Goal: Transaction & Acquisition: Purchase product/service

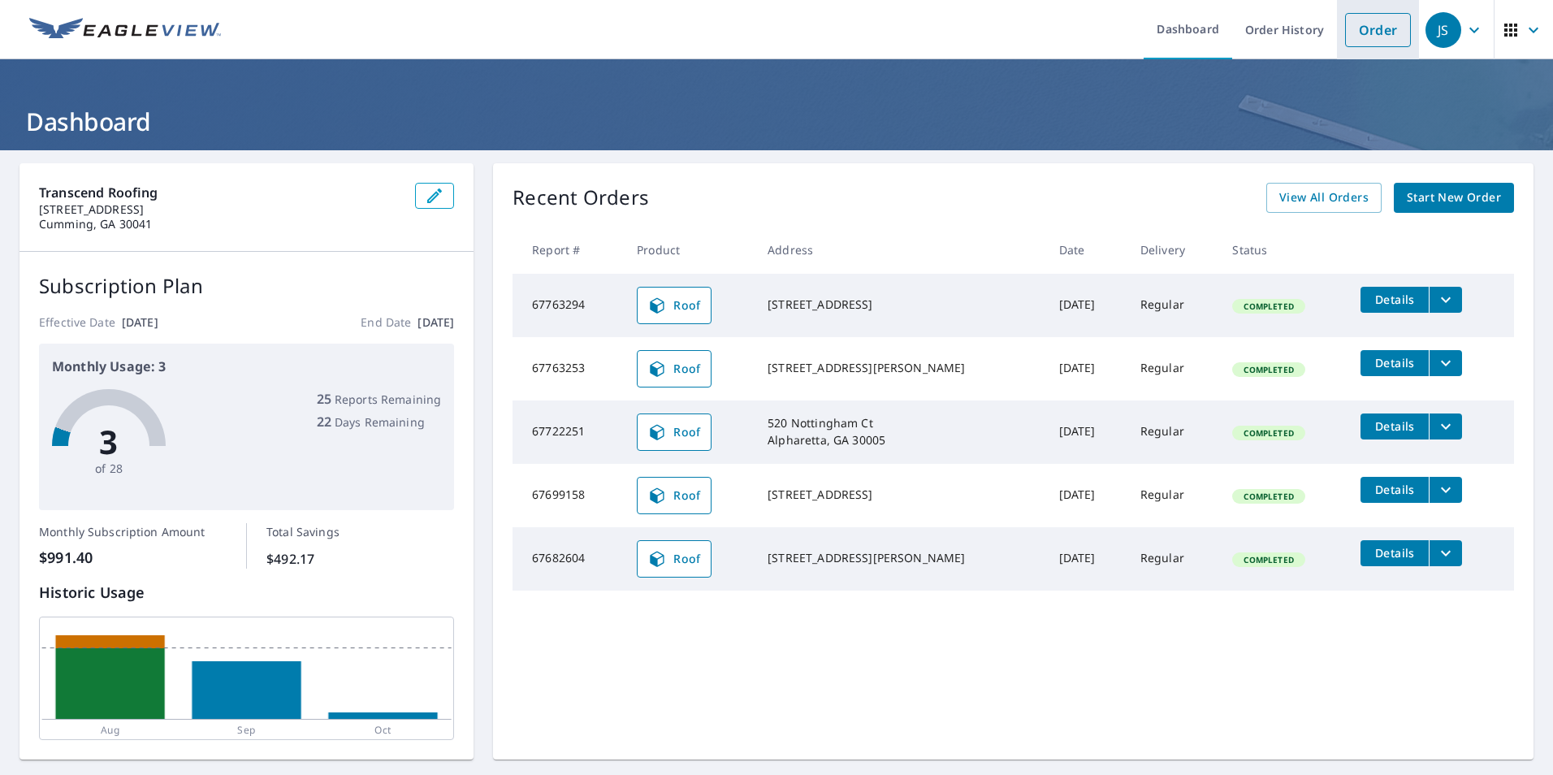
click at [1366, 37] on link "Order" at bounding box center [1378, 30] width 66 height 34
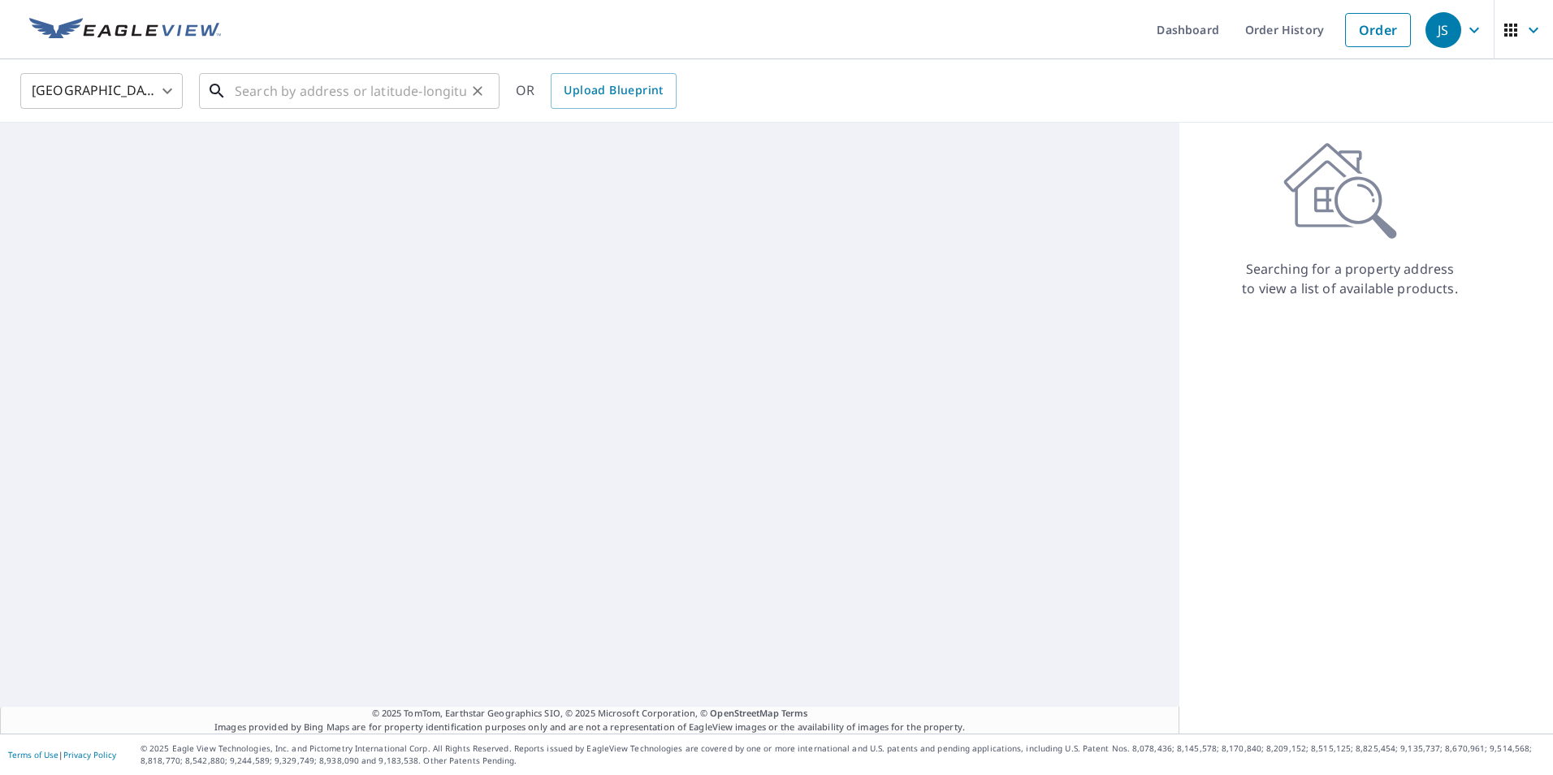
click at [284, 93] on input "text" at bounding box center [351, 90] width 232 height 45
paste input "[STREET_ADDRESS]"
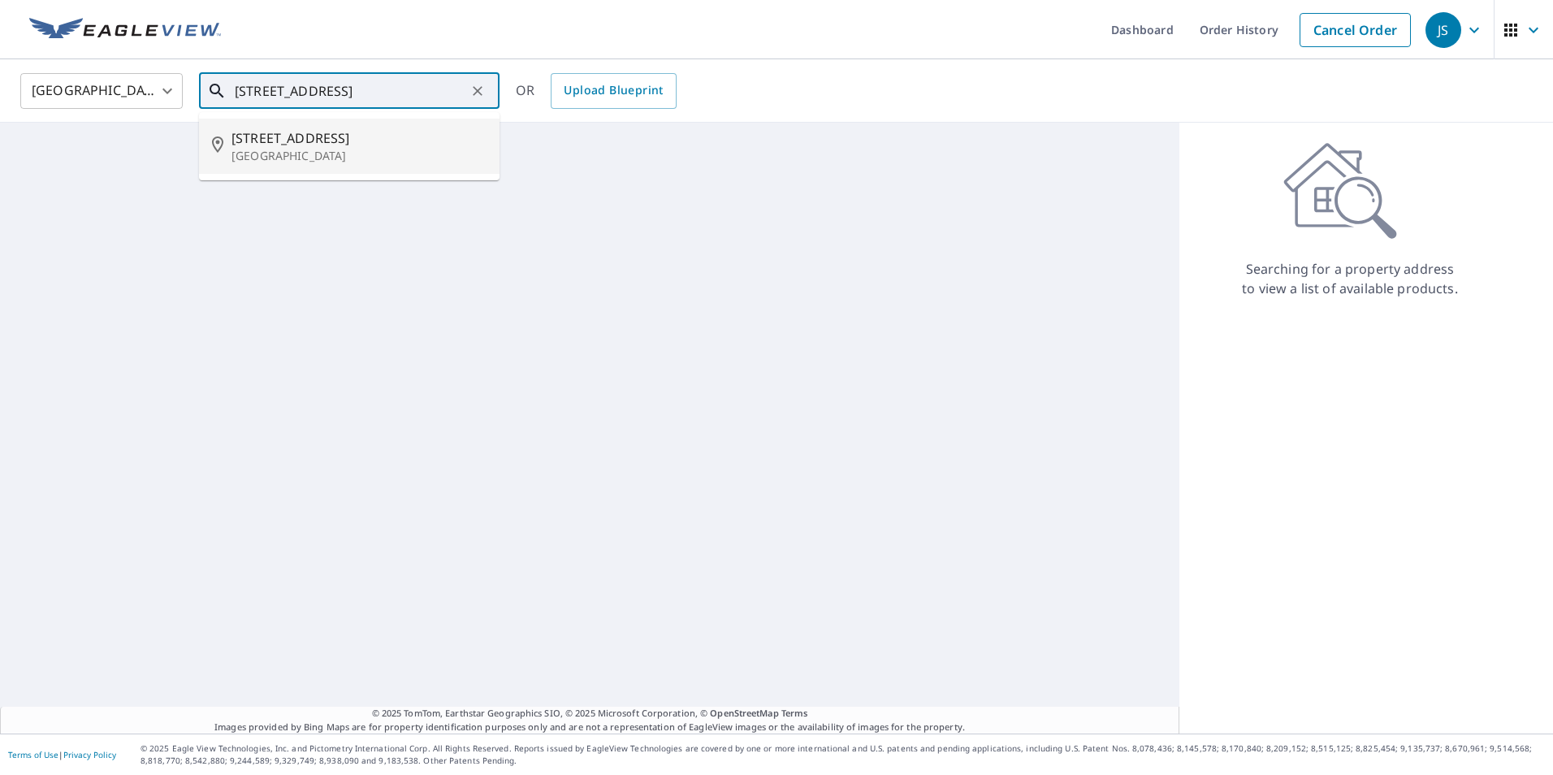
click at [368, 157] on p "[GEOGRAPHIC_DATA]" at bounding box center [359, 156] width 255 height 16
type input "[STREET_ADDRESS]"
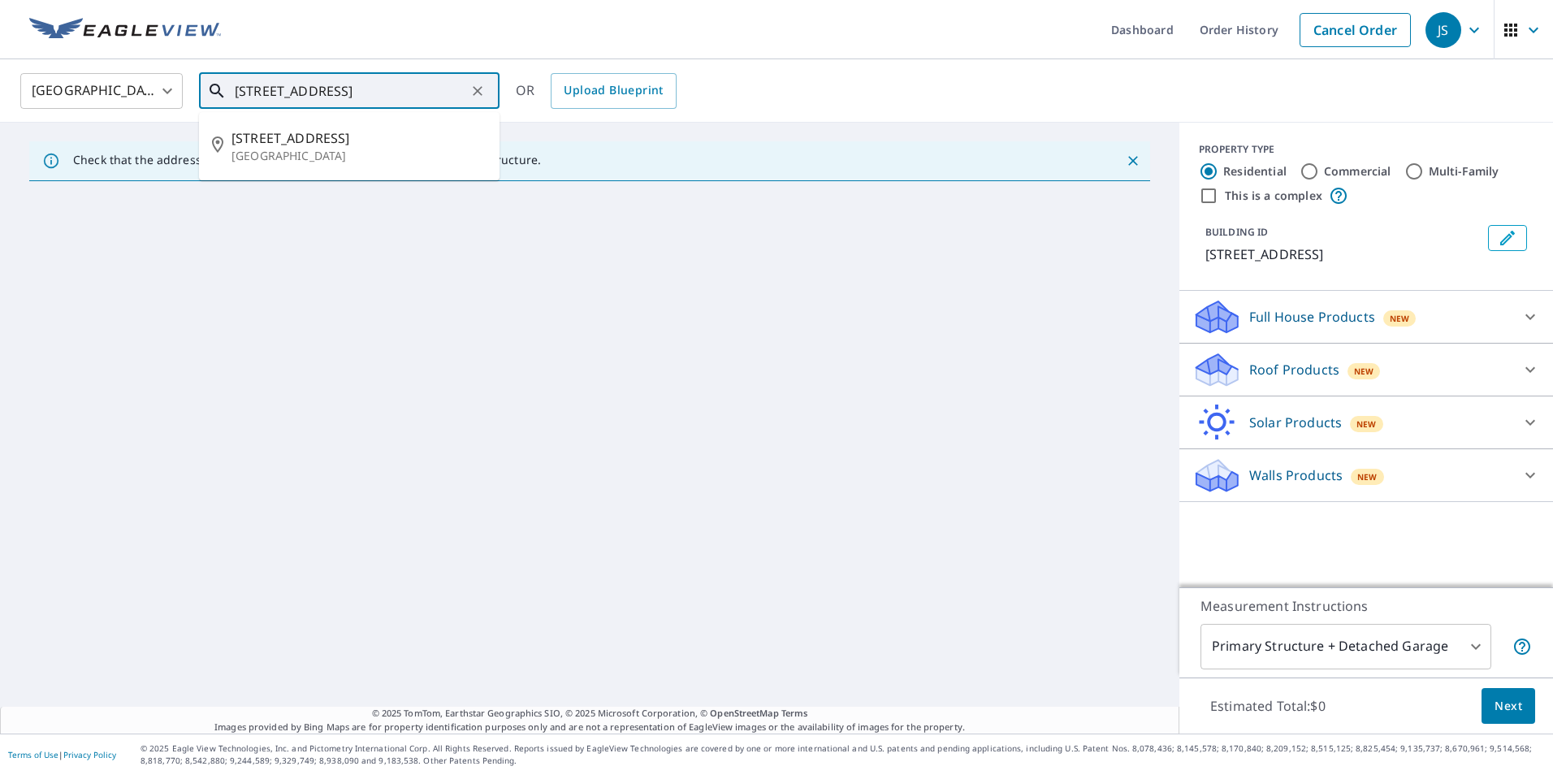
click at [414, 93] on input "[STREET_ADDRESS]" at bounding box center [351, 90] width 232 height 45
click at [348, 136] on span "[STREET_ADDRESS]" at bounding box center [359, 137] width 255 height 19
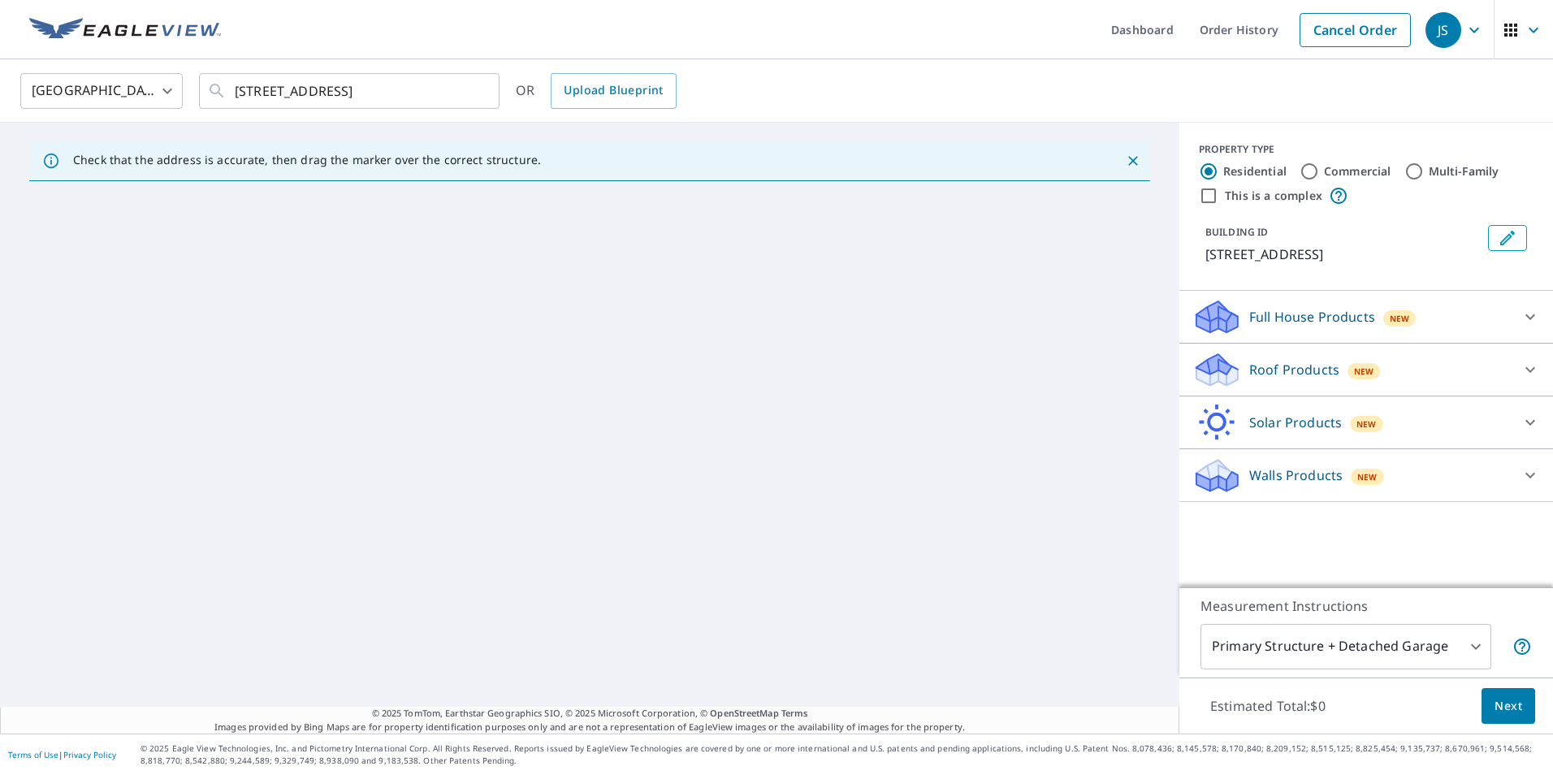
click at [1526, 370] on icon at bounding box center [1531, 370] width 10 height 6
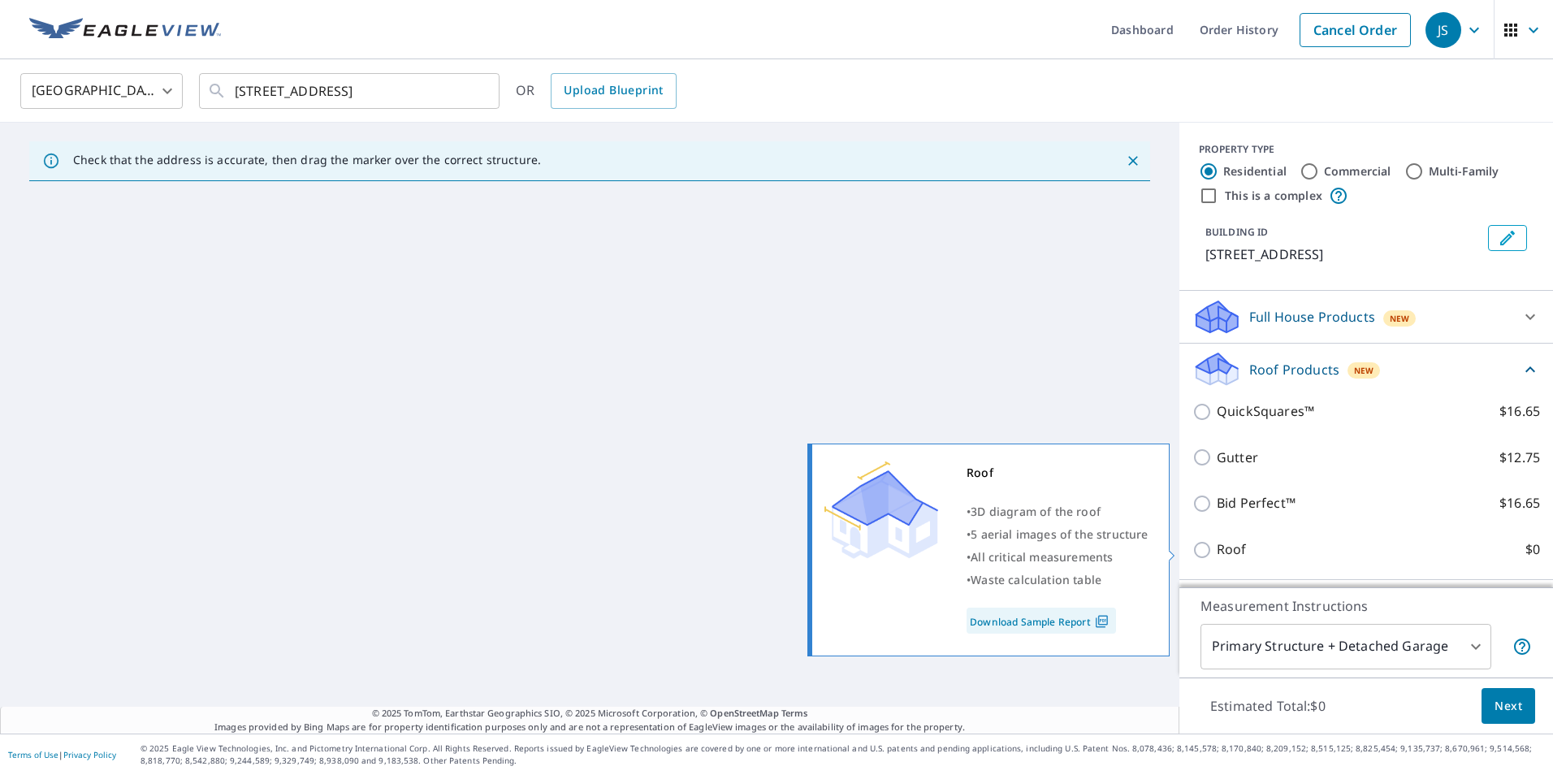
click at [1196, 548] on input "Roof $0" at bounding box center [1205, 549] width 24 height 19
checkbox input "true"
type input "3"
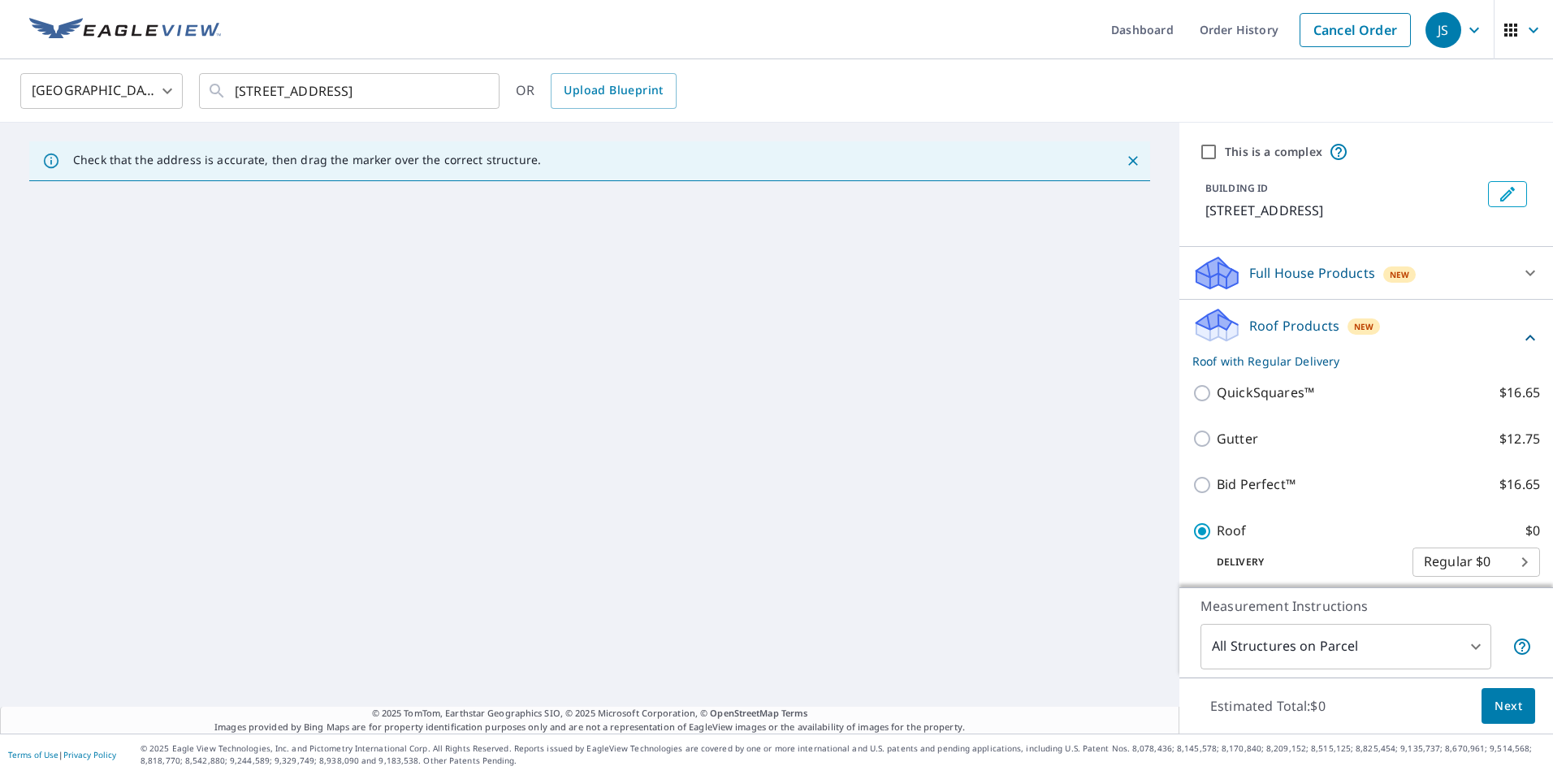
click at [1495, 705] on span "Next" at bounding box center [1509, 706] width 28 height 20
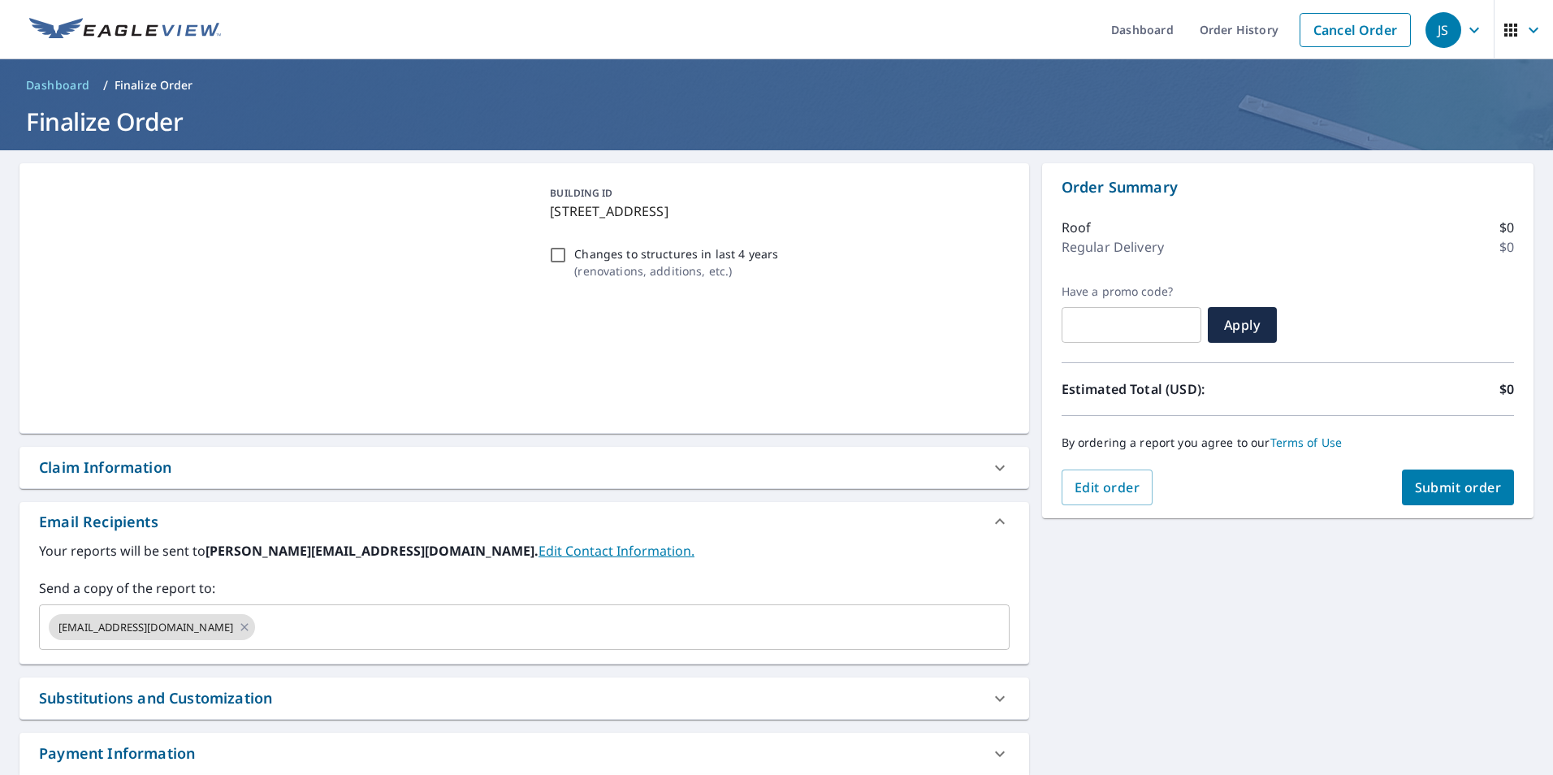
click at [1088, 592] on div "BUILDING ID [STREET_ADDRESS] Changes to structures in last 4 years ( renovation…" at bounding box center [776, 494] width 1553 height 688
click at [135, 18] on img at bounding box center [125, 30] width 192 height 24
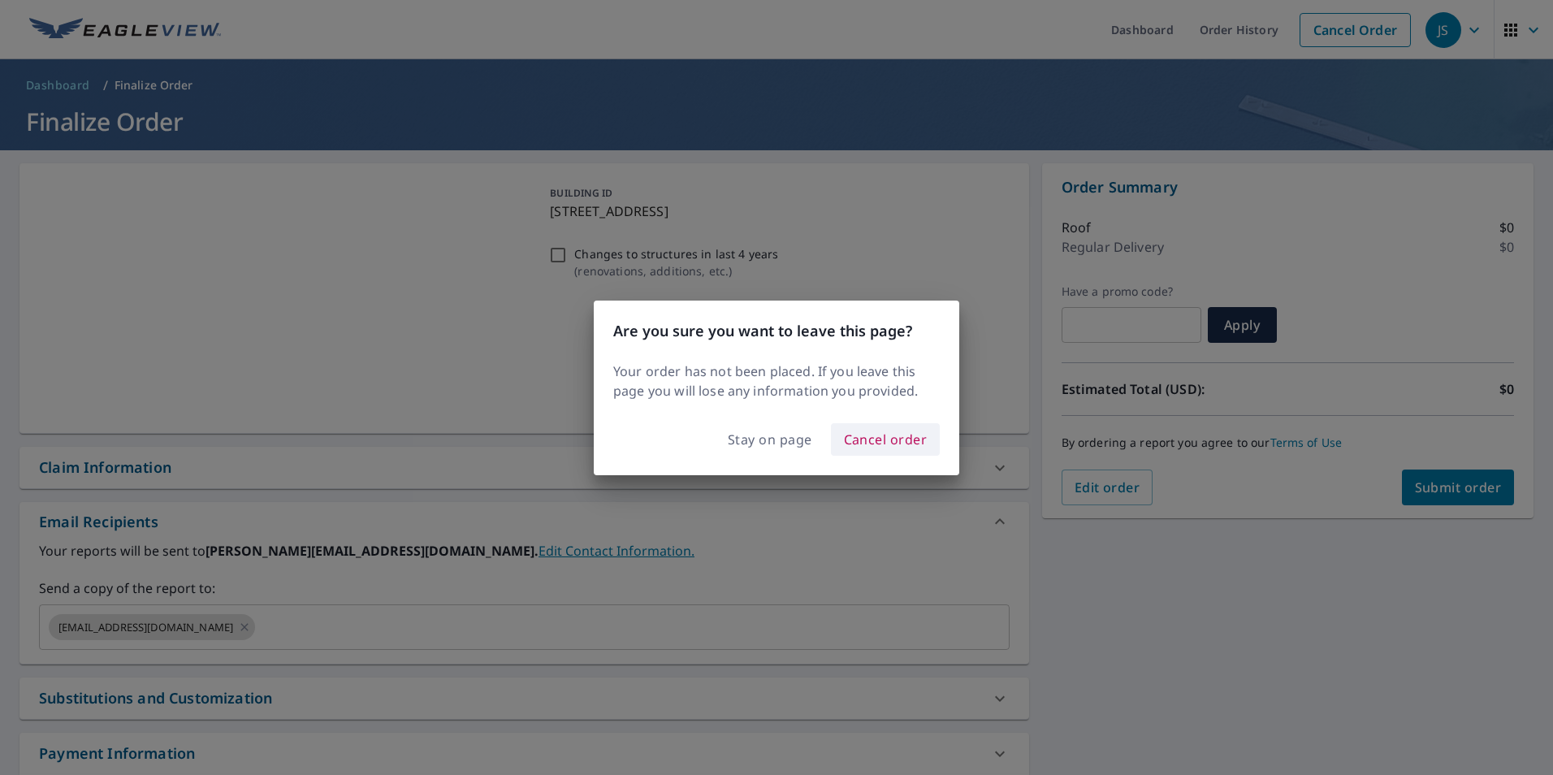
click at [879, 438] on span "Cancel order" at bounding box center [886, 439] width 84 height 23
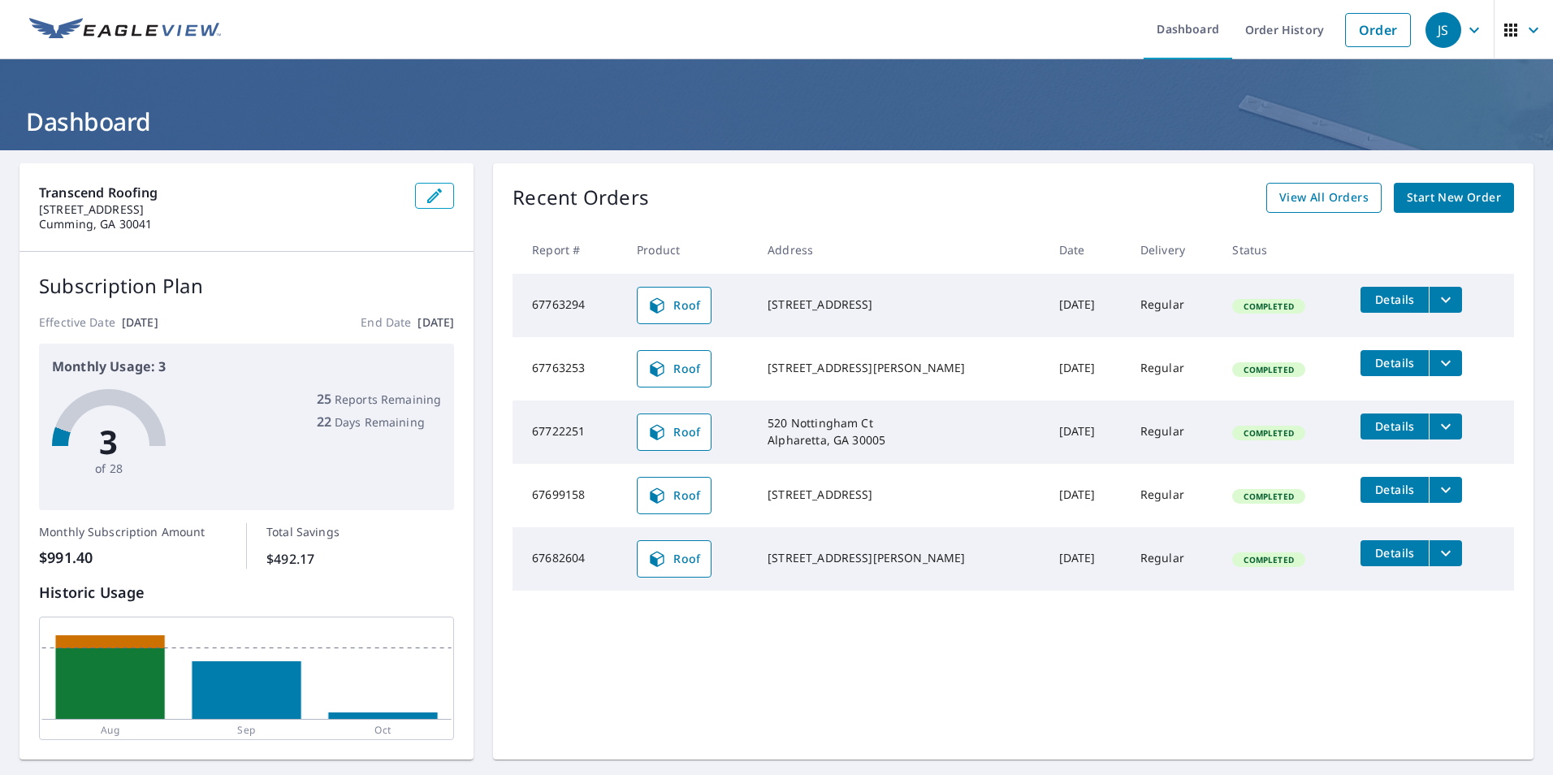
click at [1332, 201] on span "View All Orders" at bounding box center [1324, 198] width 89 height 20
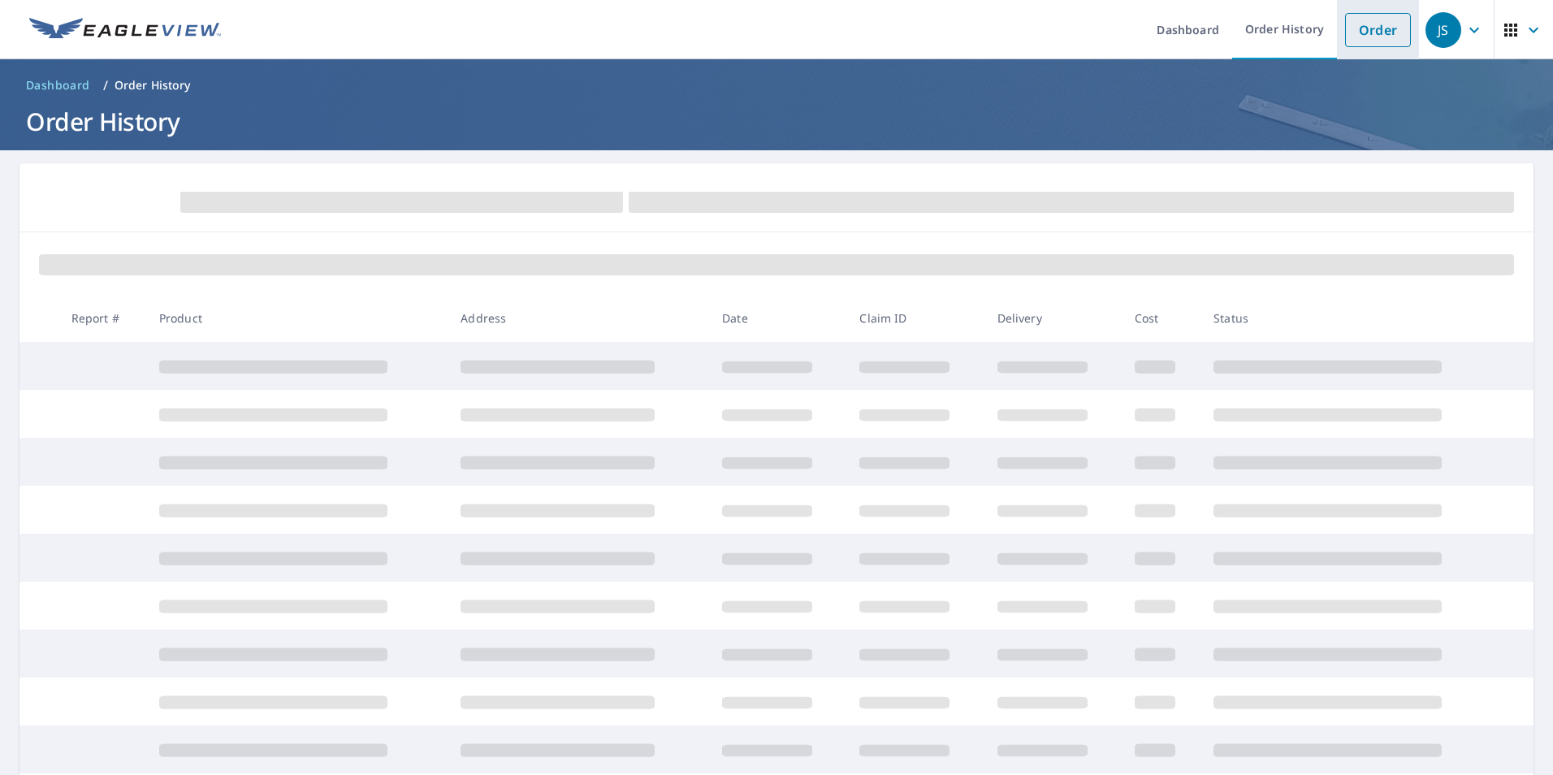
click at [1363, 28] on link "Order" at bounding box center [1378, 30] width 66 height 34
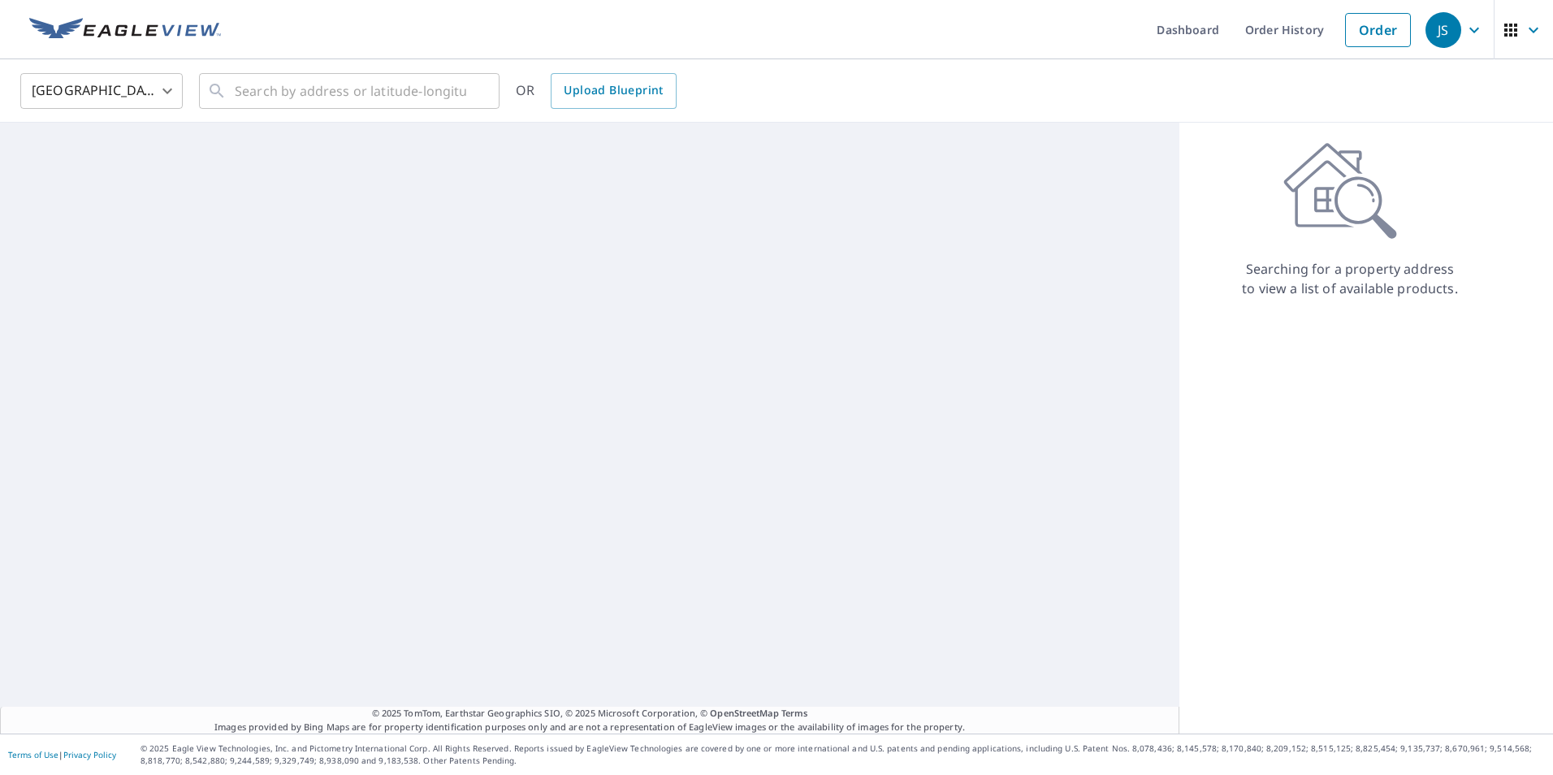
click at [1302, 271] on p "Searching for a property address to view a list of available products." at bounding box center [1350, 278] width 218 height 39
click at [991, 369] on div "© 2025 TomTom, Earthstar Geographics SIO, © 2025 Microsoft Corporation, © OpenS…" at bounding box center [590, 428] width 1180 height 611
drag, startPoint x: 1502, startPoint y: 172, endPoint x: 1428, endPoint y: 180, distance: 75.1
click at [1501, 172] on div "Searching for a property address to view a list of available products." at bounding box center [1350, 220] width 341 height 156
drag, startPoint x: 1426, startPoint y: 180, endPoint x: 1418, endPoint y: 185, distance: 9.5
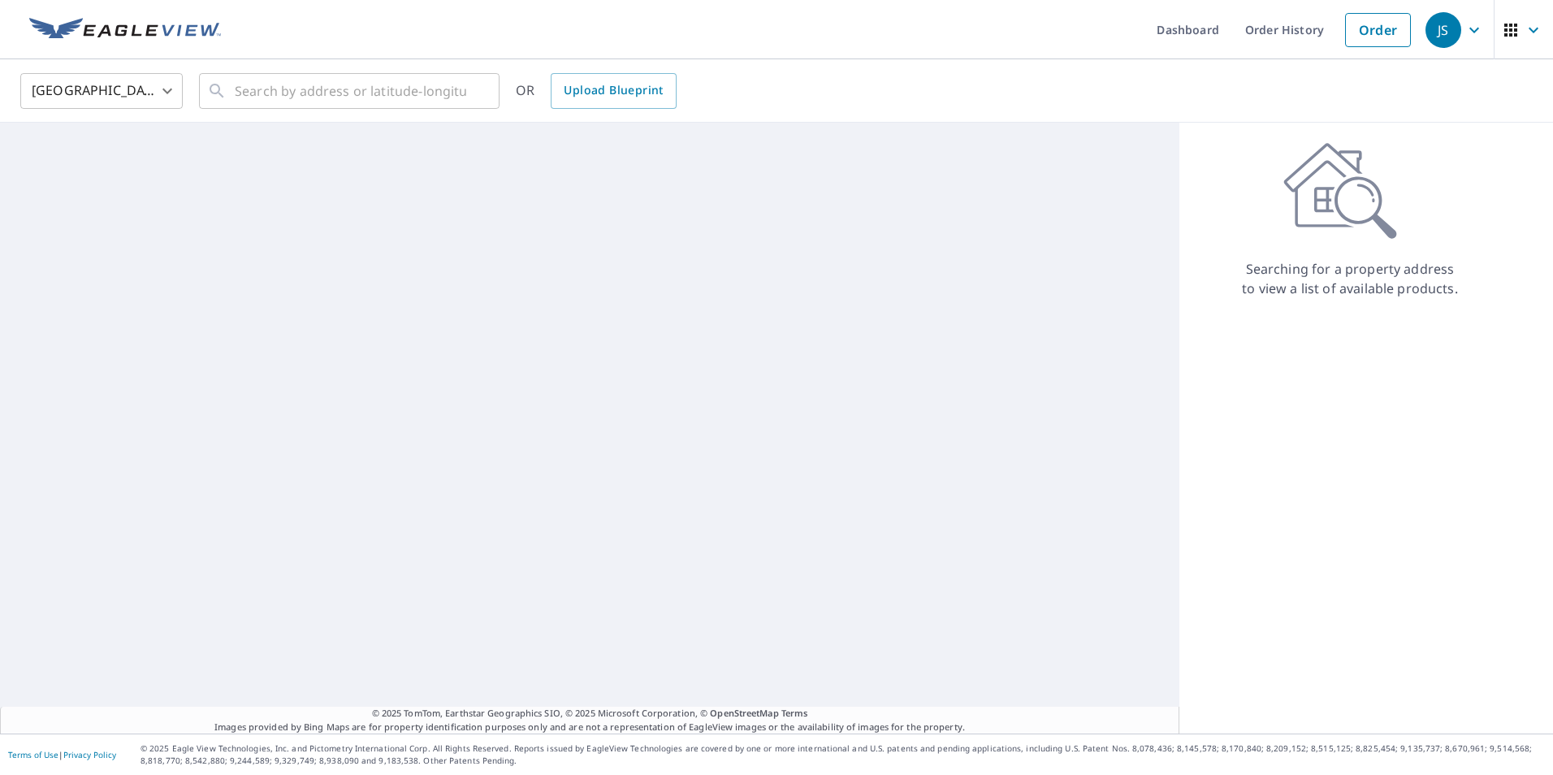
click at [1425, 180] on div "Searching for a property address to view a list of available products." at bounding box center [1350, 220] width 341 height 156
click at [1357, 206] on div "Searching for a property address to view a list of available products." at bounding box center [1350, 220] width 341 height 156
click at [334, 90] on input "text" at bounding box center [351, 90] width 232 height 45
paste input "[STREET_ADDRESS]"
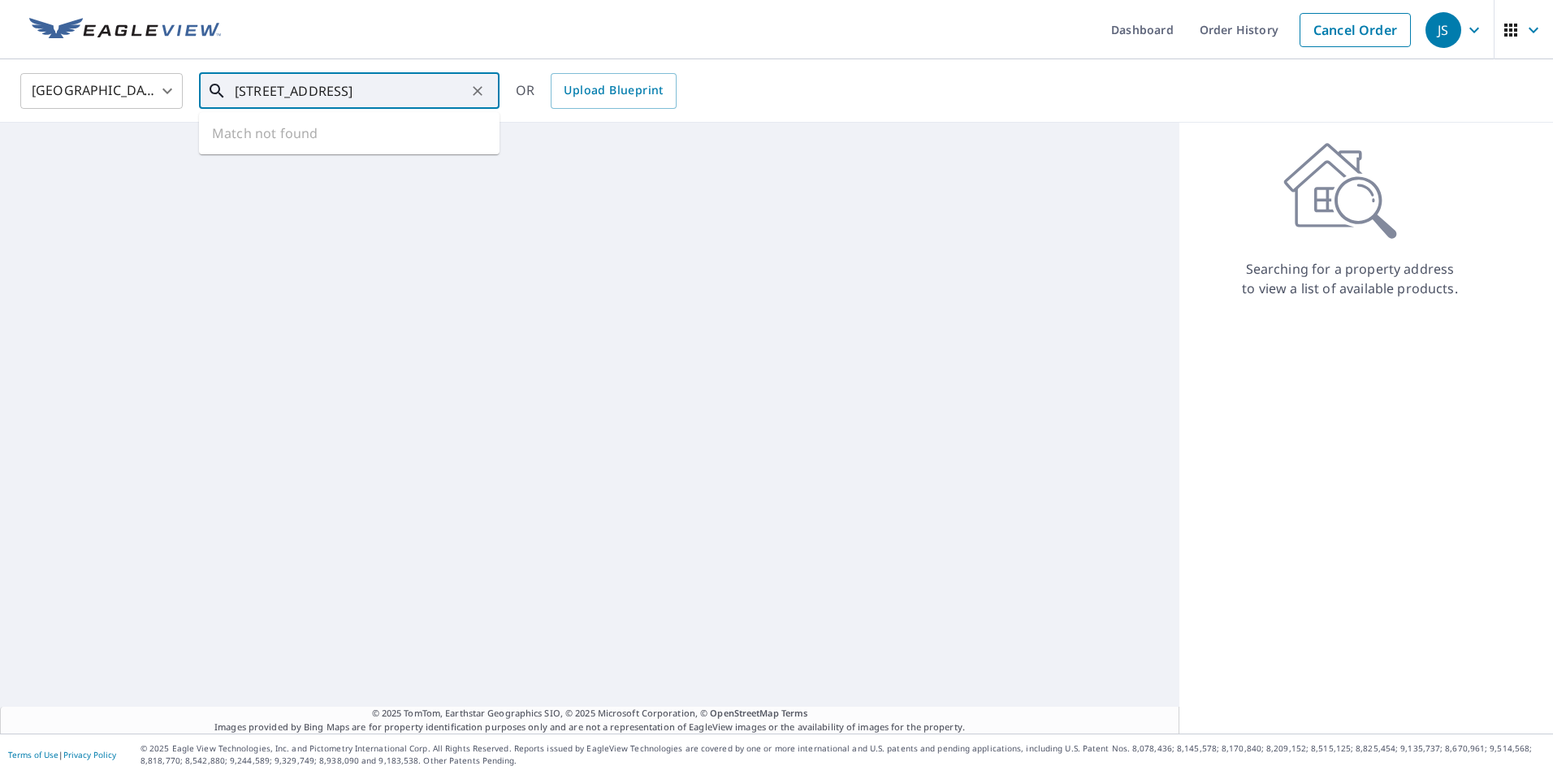
scroll to position [0, 12]
click at [349, 142] on ul "Match not found" at bounding box center [349, 133] width 301 height 42
type input "[STREET_ADDRESS]"
click at [795, 89] on div "[GEOGRAPHIC_DATA] [GEOGRAPHIC_DATA] ​ [STREET_ADDRESS] ​ Match not found OR Upl…" at bounding box center [771, 90] width 1526 height 38
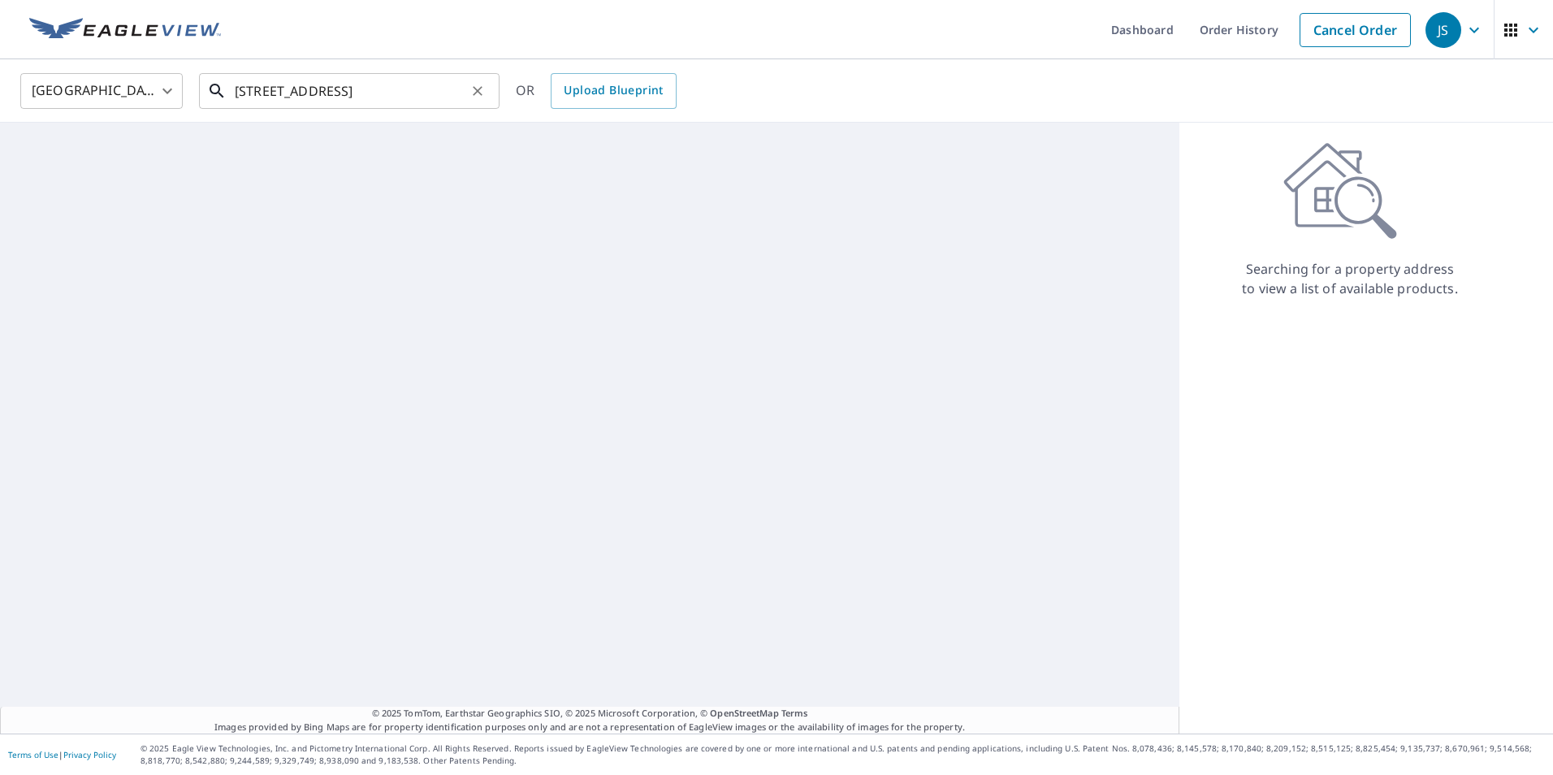
click at [414, 92] on input "[STREET_ADDRESS]" at bounding box center [351, 90] width 232 height 45
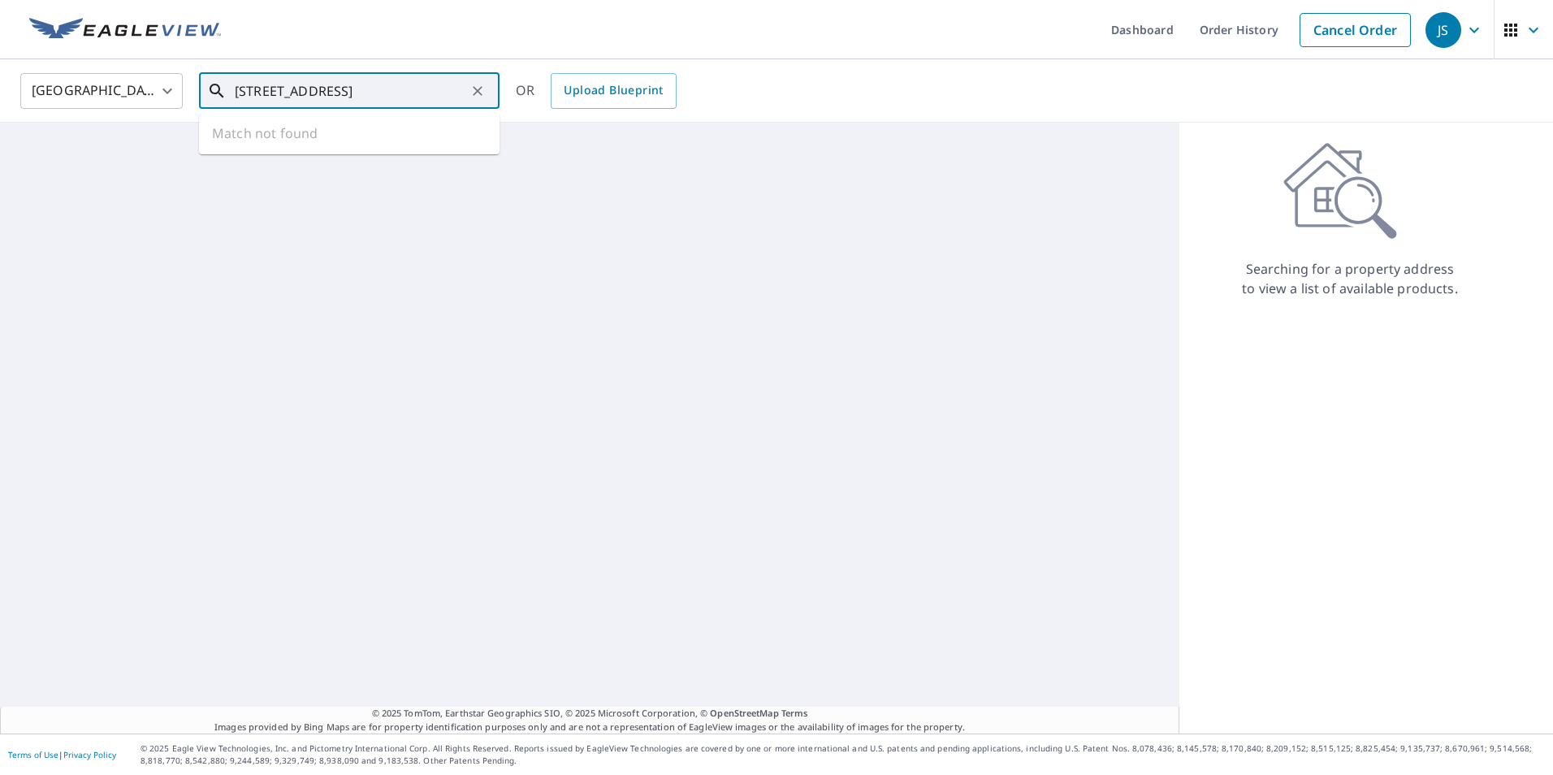
click at [340, 136] on ul "Match not found" at bounding box center [349, 133] width 301 height 42
click at [745, 80] on div "[GEOGRAPHIC_DATA] [GEOGRAPHIC_DATA] ​ [STREET_ADDRESS] ​ Match not found OR Upl…" at bounding box center [771, 90] width 1526 height 38
